Goal: Information Seeking & Learning: Learn about a topic

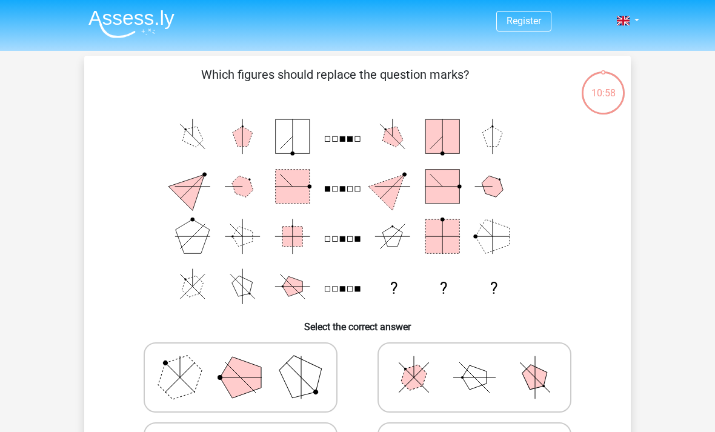
click at [623, 97] on div "10:58" at bounding box center [602, 85] width 45 height 30
click at [606, 102] on div "10:58" at bounding box center [602, 83] width 45 height 45
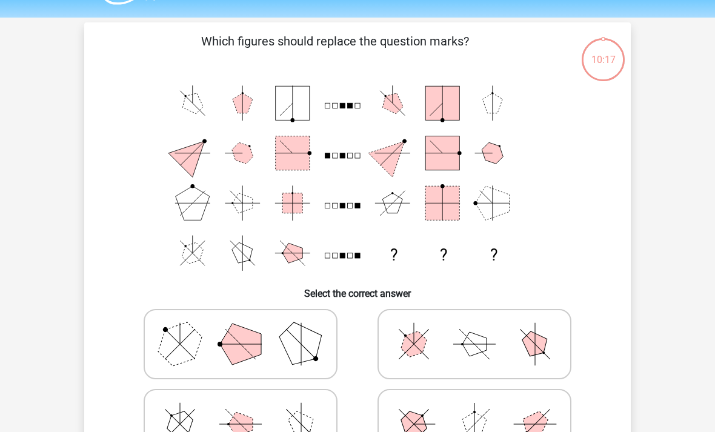
scroll to position [33, 0]
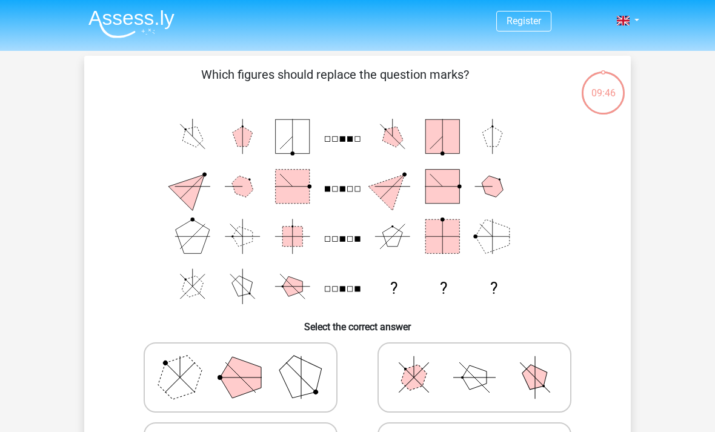
click at [632, 15] on link at bounding box center [624, 20] width 24 height 15
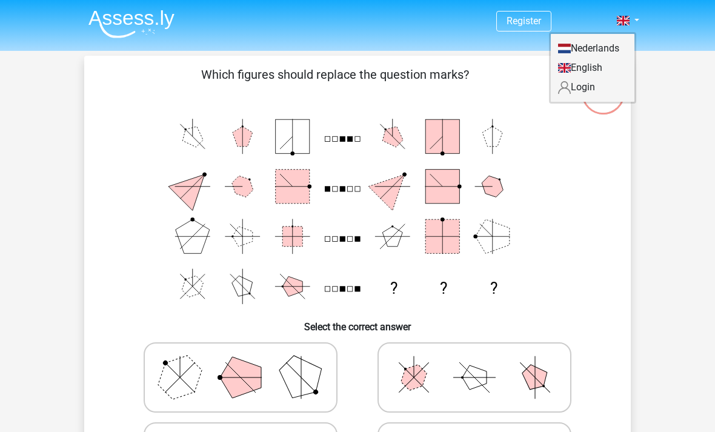
click at [586, 87] on link "Login" at bounding box center [593, 87] width 84 height 19
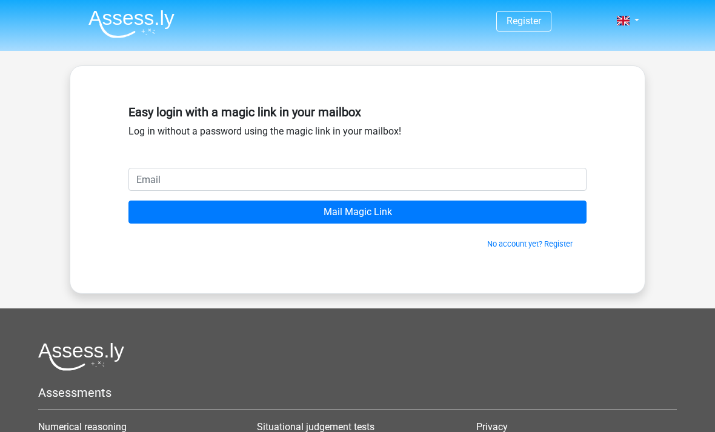
click at [508, 169] on input "email" at bounding box center [357, 179] width 458 height 23
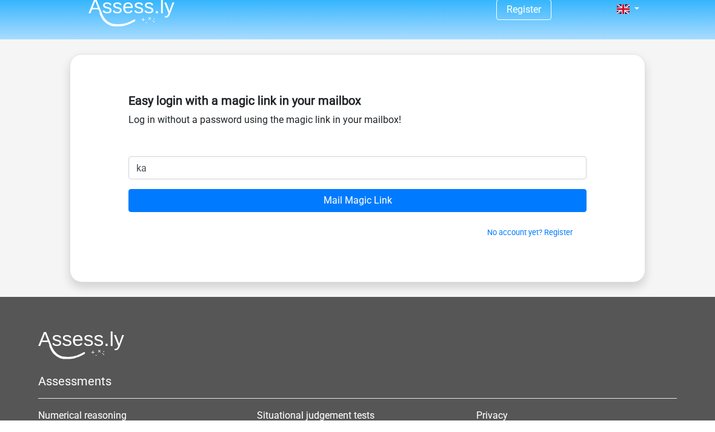
type input "k"
click at [612, 138] on div "Easy login with a magic link in your mailbox Log in without a password using th…" at bounding box center [357, 179] width 516 height 169
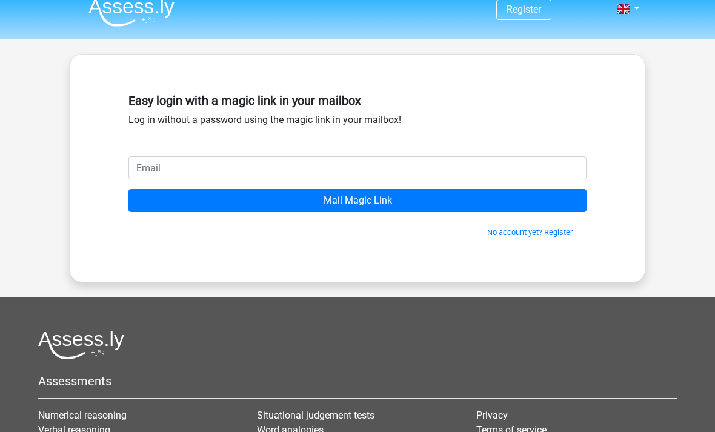
click at [538, 232] on link "No account yet? Register" at bounding box center [529, 232] width 85 height 9
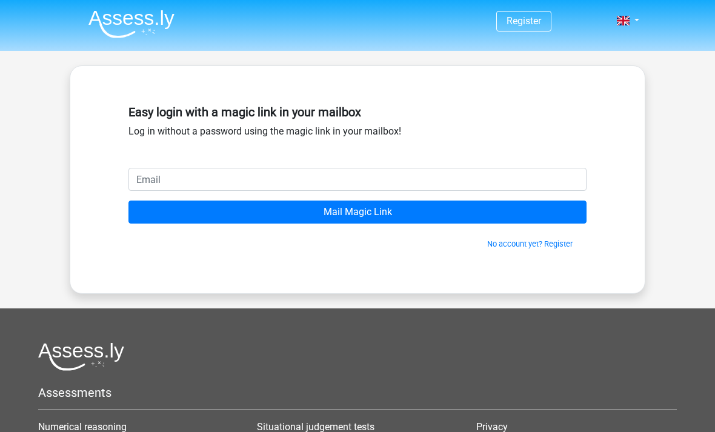
click at [636, 15] on link at bounding box center [624, 20] width 24 height 15
click at [621, 45] on link "Login" at bounding box center [593, 48] width 84 height 19
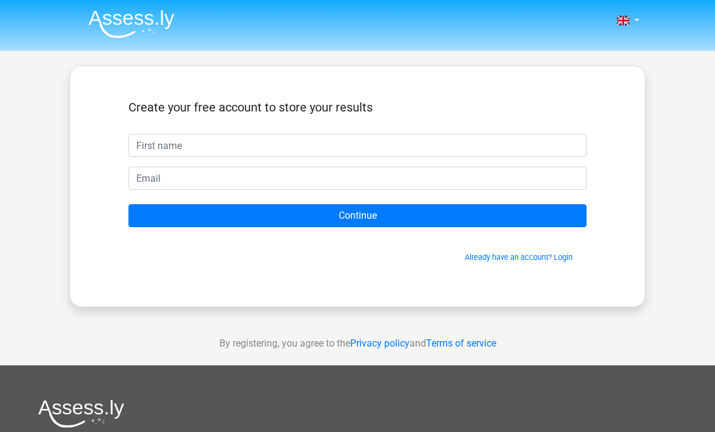
click at [499, 139] on input "text" at bounding box center [357, 145] width 458 height 23
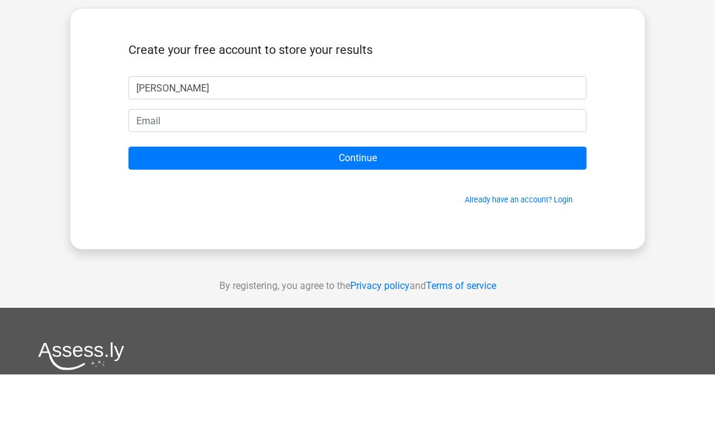
click at [156, 134] on input "[PERSON_NAME]" at bounding box center [357, 145] width 458 height 23
type input "[PERSON_NAME]"
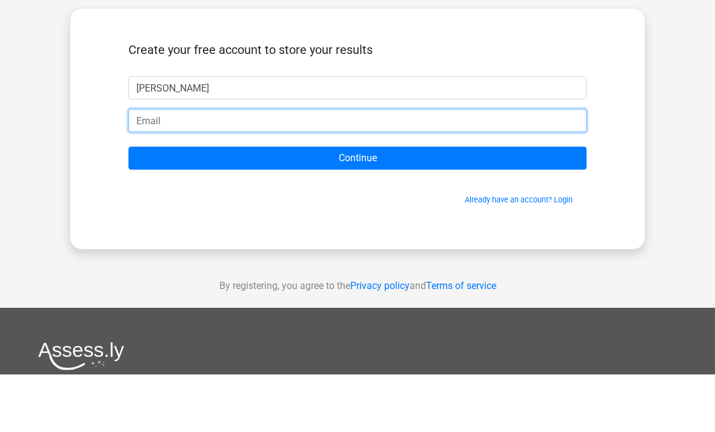
click at [174, 167] on input "email" at bounding box center [357, 178] width 458 height 23
type input "m"
type input "[EMAIL_ADDRESS][DOMAIN_NAME]"
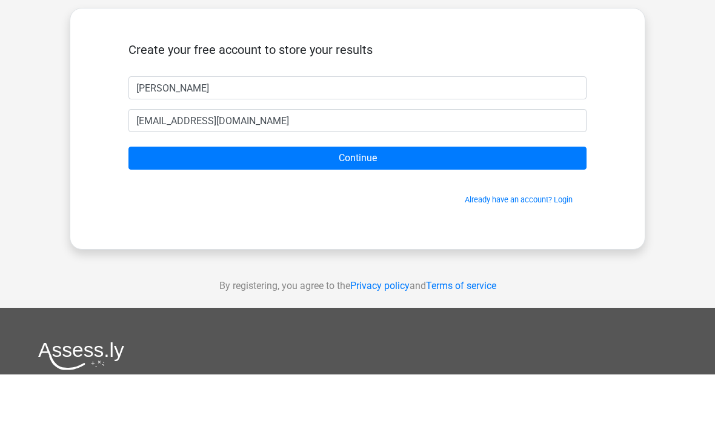
click at [189, 204] on input "Continue" at bounding box center [357, 215] width 458 height 23
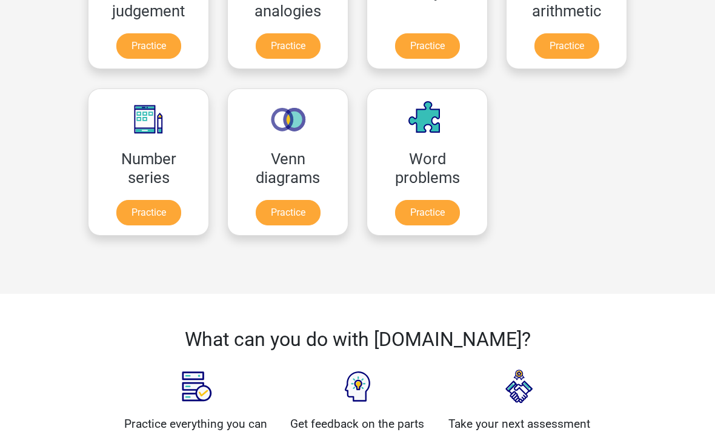
scroll to position [613, 0]
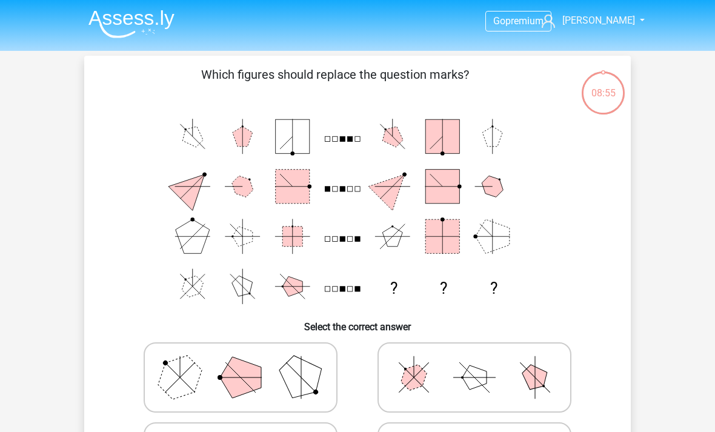
click at [603, 94] on div "08:55" at bounding box center [602, 85] width 45 height 30
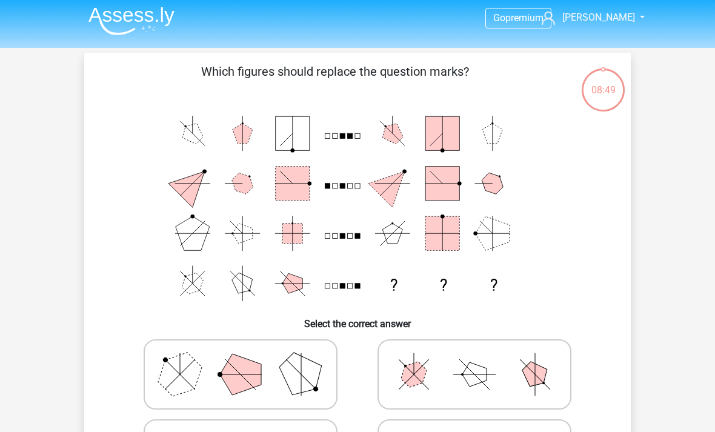
scroll to position [3, 0]
click at [617, 98] on div "08:22" at bounding box center [602, 80] width 45 height 45
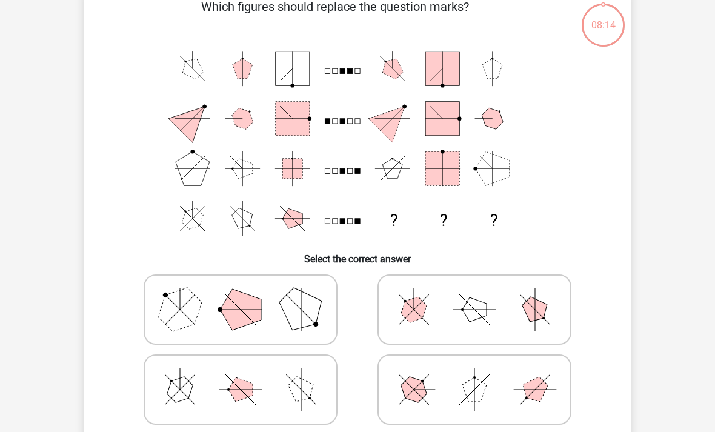
scroll to position [68, 0]
click at [537, 383] on polygon at bounding box center [535, 389] width 35 height 35
click at [482, 374] on input "radio" at bounding box center [478, 370] width 8 height 8
radio input "true"
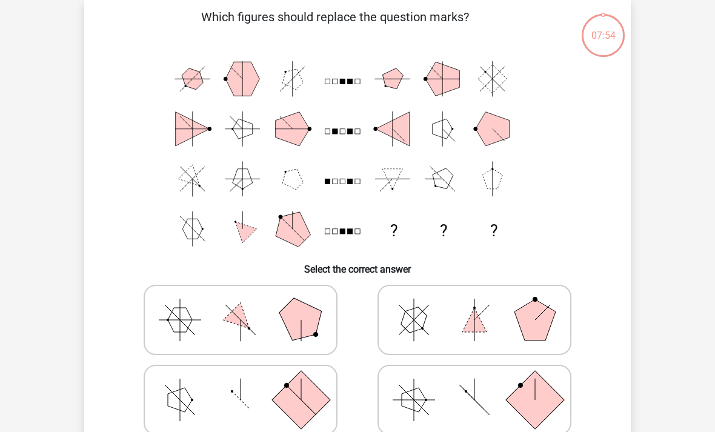
scroll to position [56, 0]
